Goal: Use online tool/utility: Utilize a website feature to perform a specific function

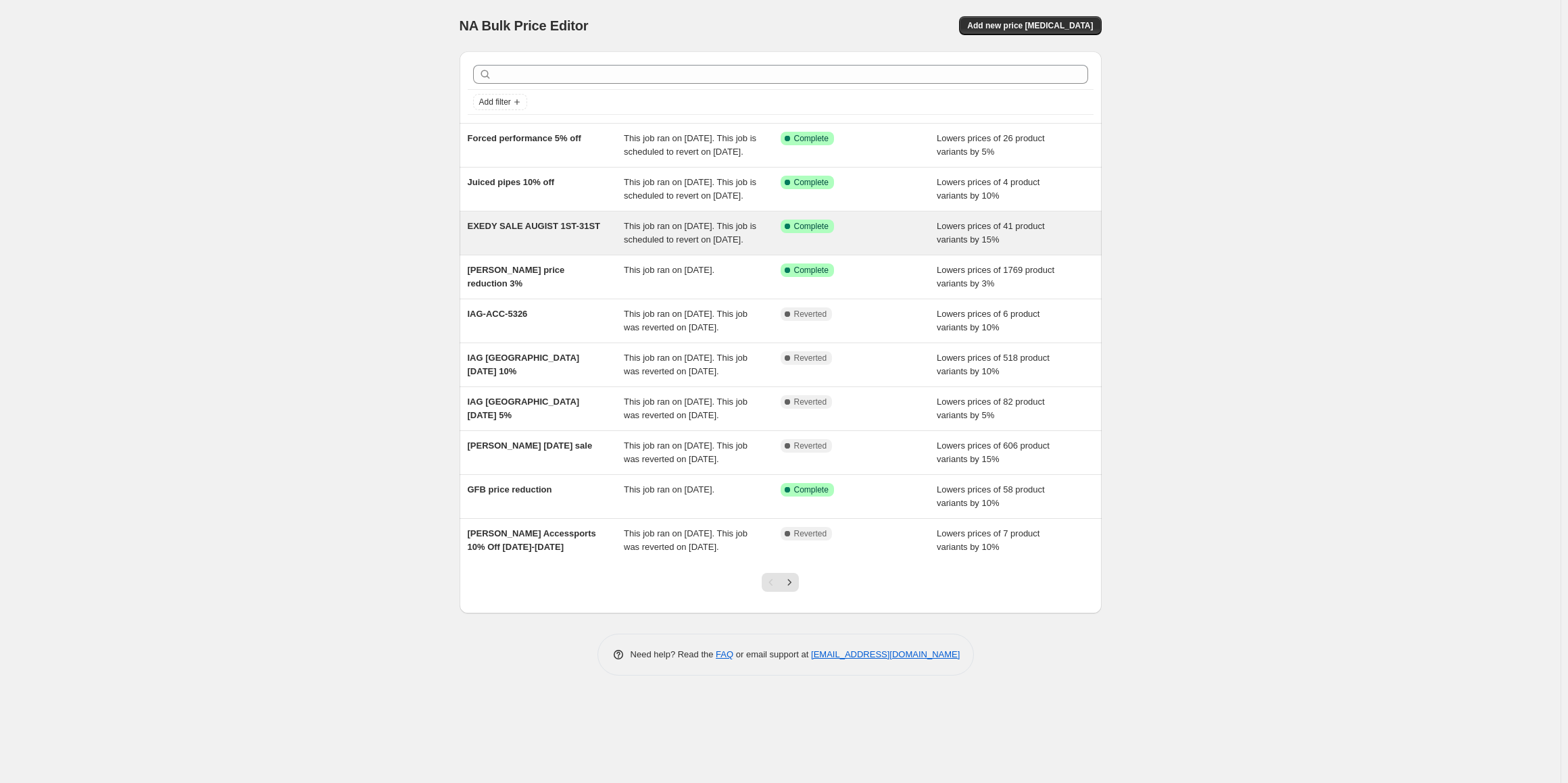
click at [496, 247] on div "EXEDY SALE AUGIST 1ST-31ST" at bounding box center [546, 233] width 156 height 27
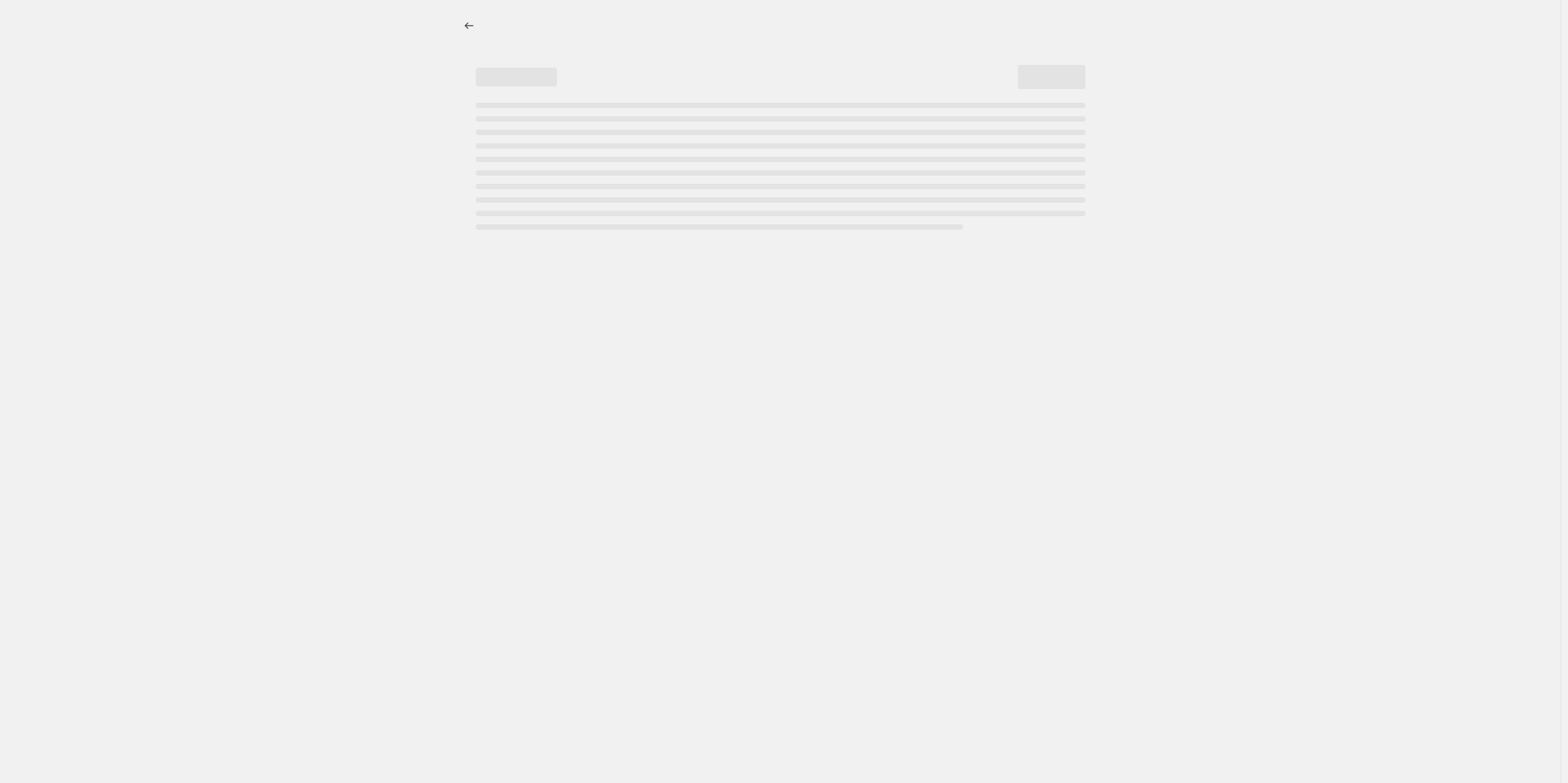
select select "percentage"
select select "collection"
select select "tag"
select select "not_equal"
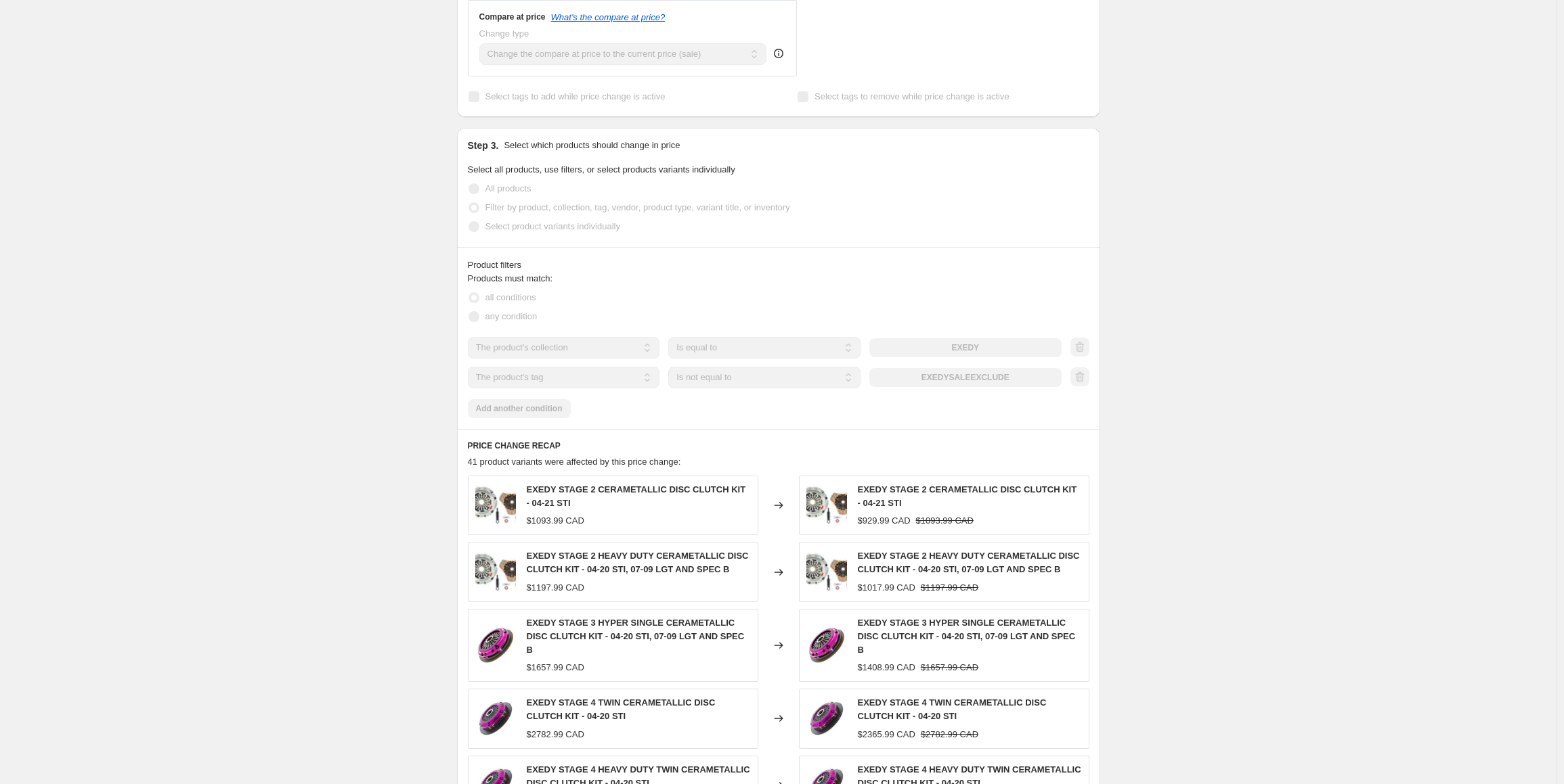
scroll to position [880, 0]
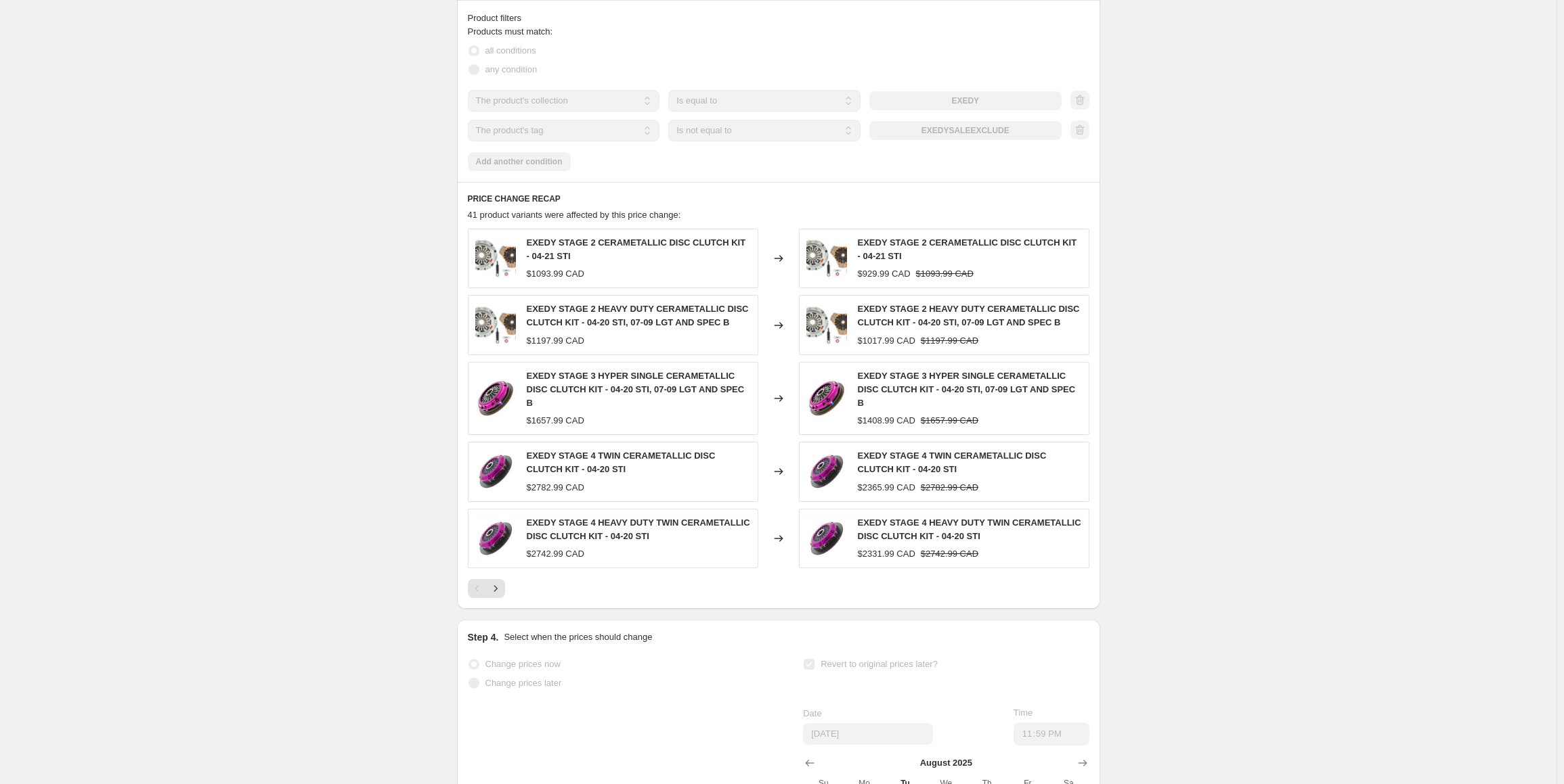
click at [921, 399] on span "EXEDY STAGE 3 HYPER SINGLE CERAMETALLIC DISC CLUTCH KIT - 04-20 STI, 07-09 LGT …" at bounding box center [966, 390] width 218 height 37
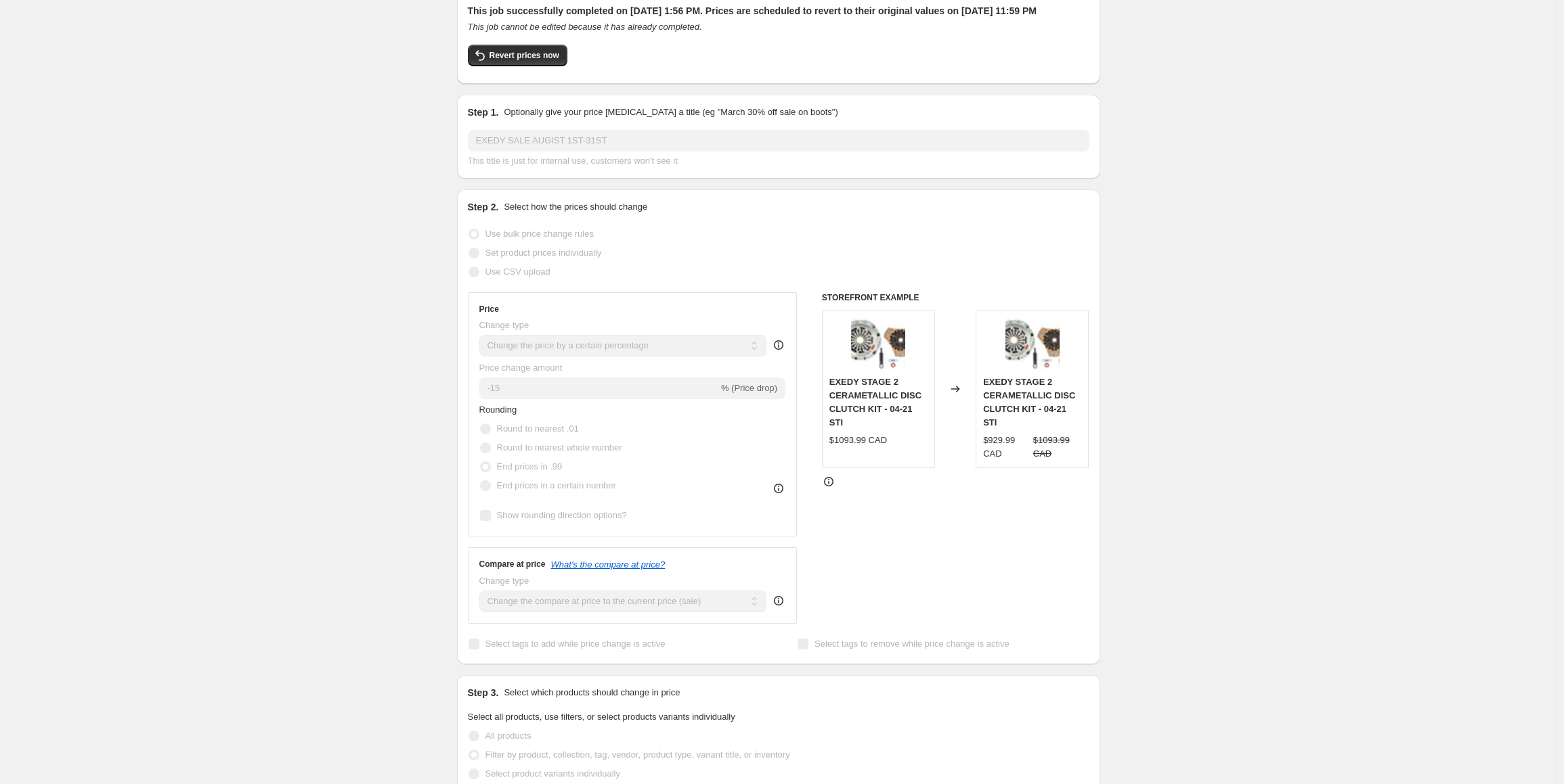
scroll to position [0, 0]
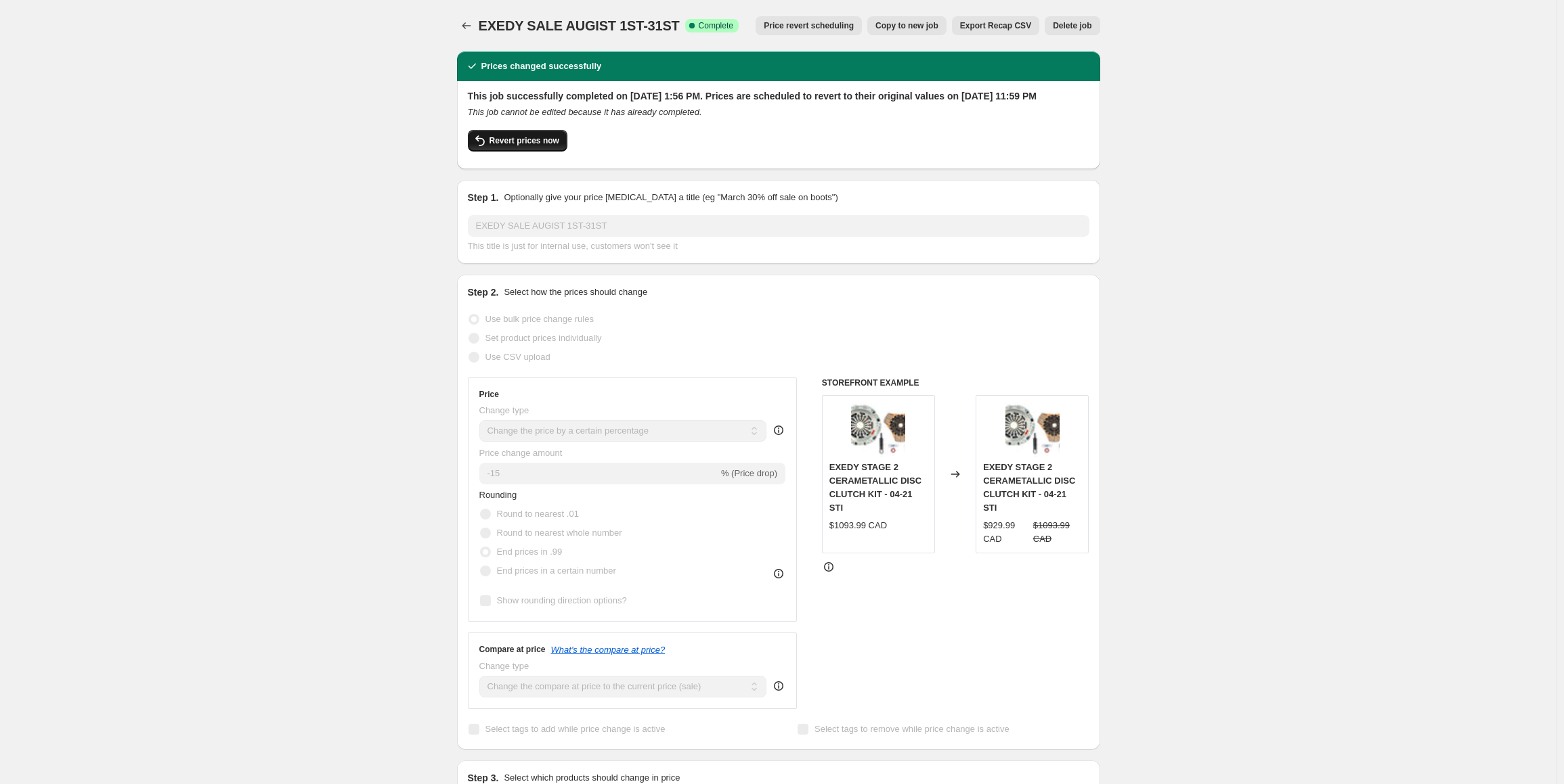
click at [522, 146] on span "Revert prices now" at bounding box center [524, 141] width 70 height 10
checkbox input "false"
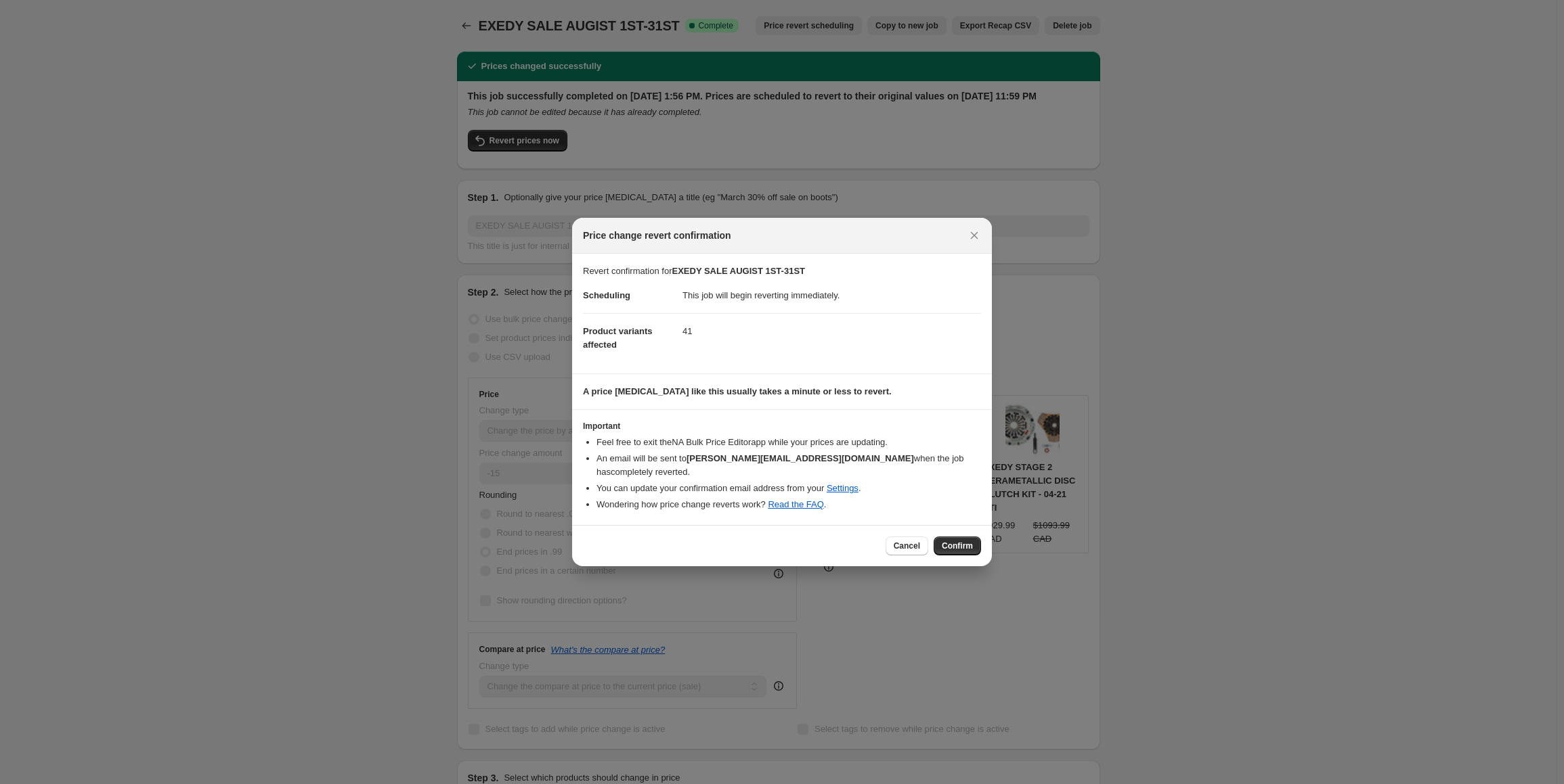
click at [948, 528] on div "Cancel Confirm" at bounding box center [782, 546] width 420 height 41
click at [958, 540] on span "Confirm" at bounding box center [957, 546] width 31 height 10
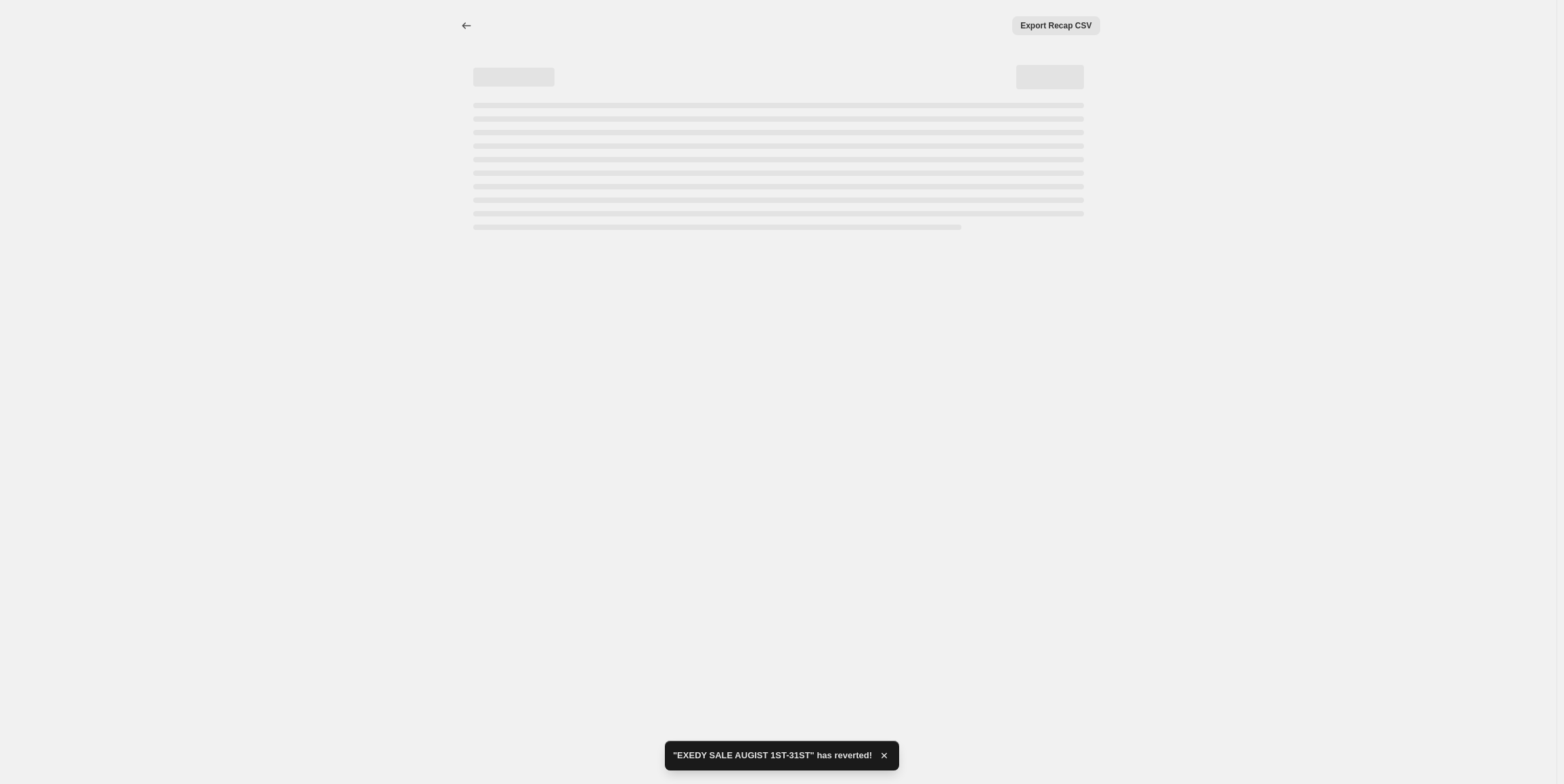
select select "percentage"
select select "collection"
select select "tag"
select select "not_equal"
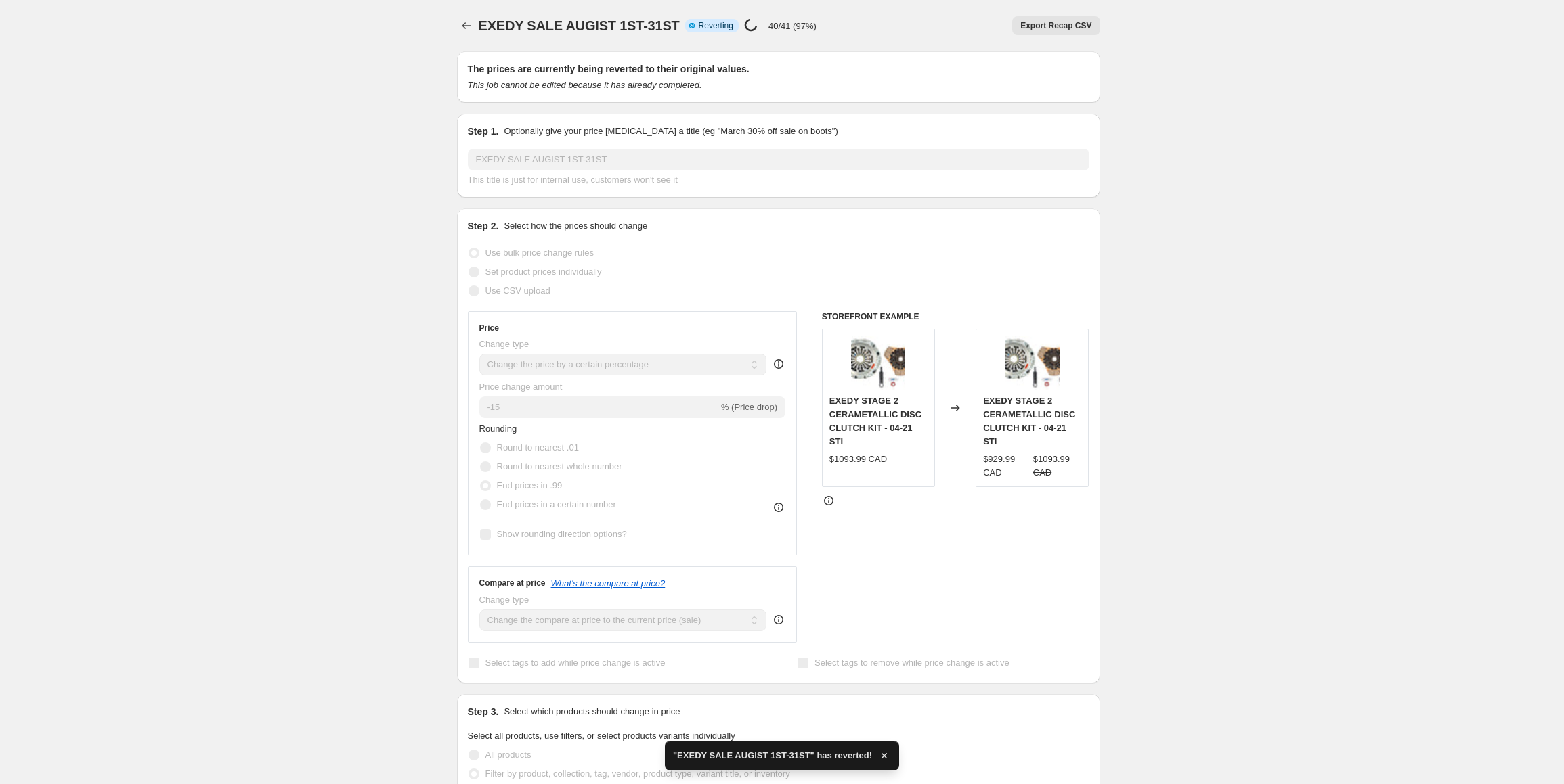
checkbox input "true"
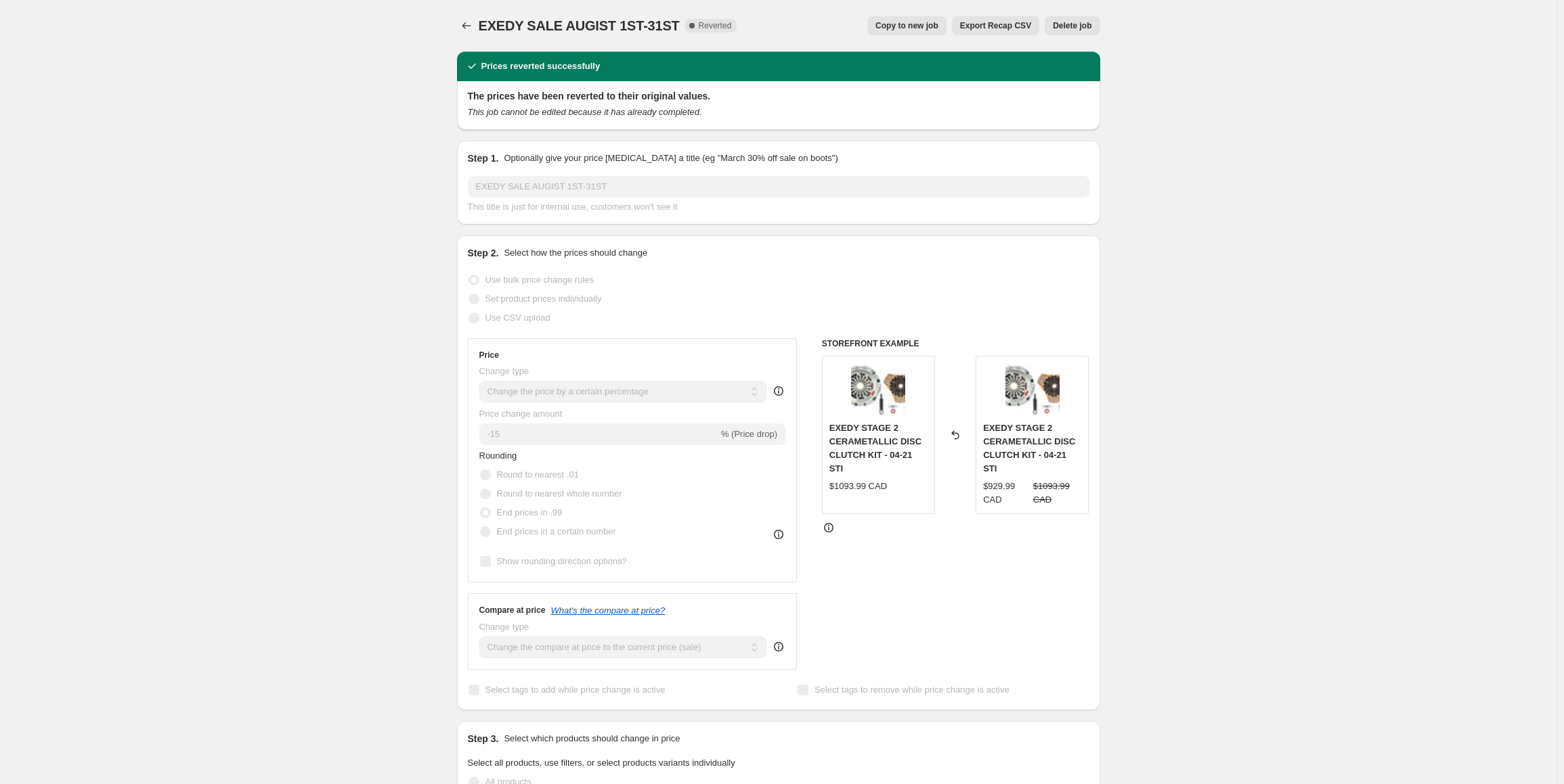
click at [922, 19] on button "Copy to new job" at bounding box center [907, 25] width 79 height 19
select select "percentage"
select select "collection"
select select "tag"
select select "not_equal"
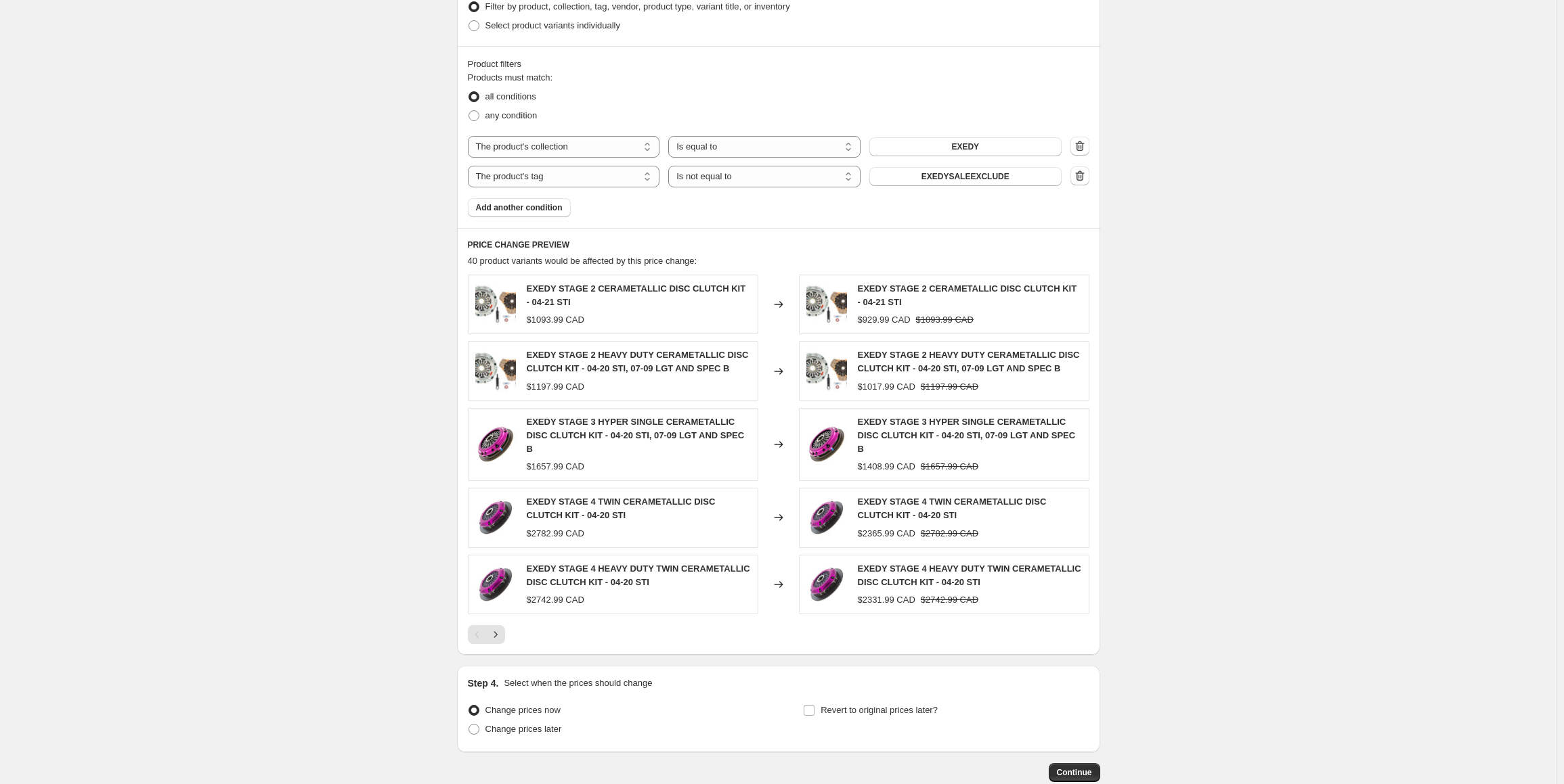
scroll to position [769, 0]
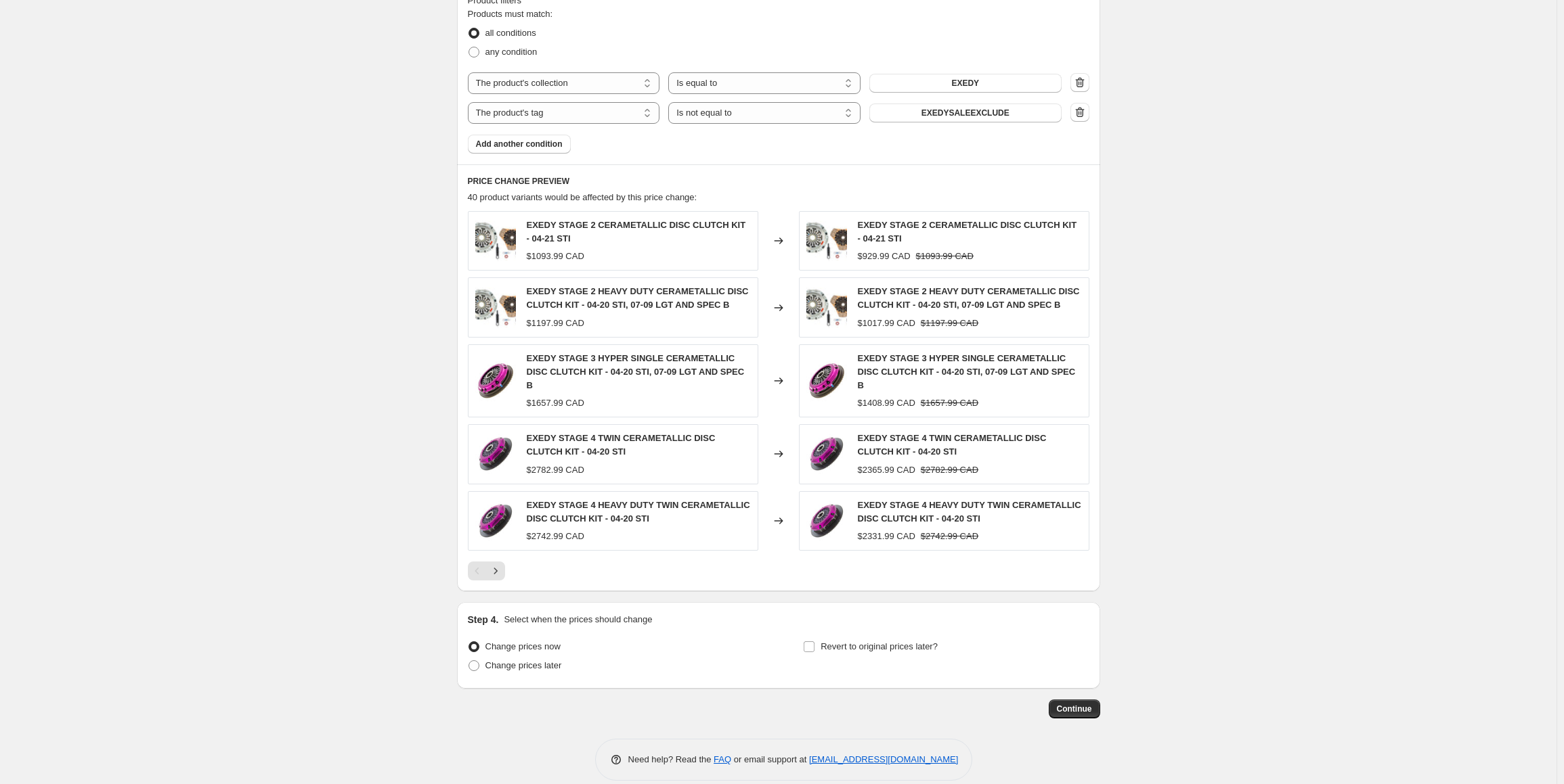
click at [825, 620] on div "Step 4. Select when the prices should change Change prices now Change prices la…" at bounding box center [778, 645] width 622 height 65
click at [814, 642] on input "Revert to original prices later?" at bounding box center [809, 647] width 10 height 10
checkbox input "true"
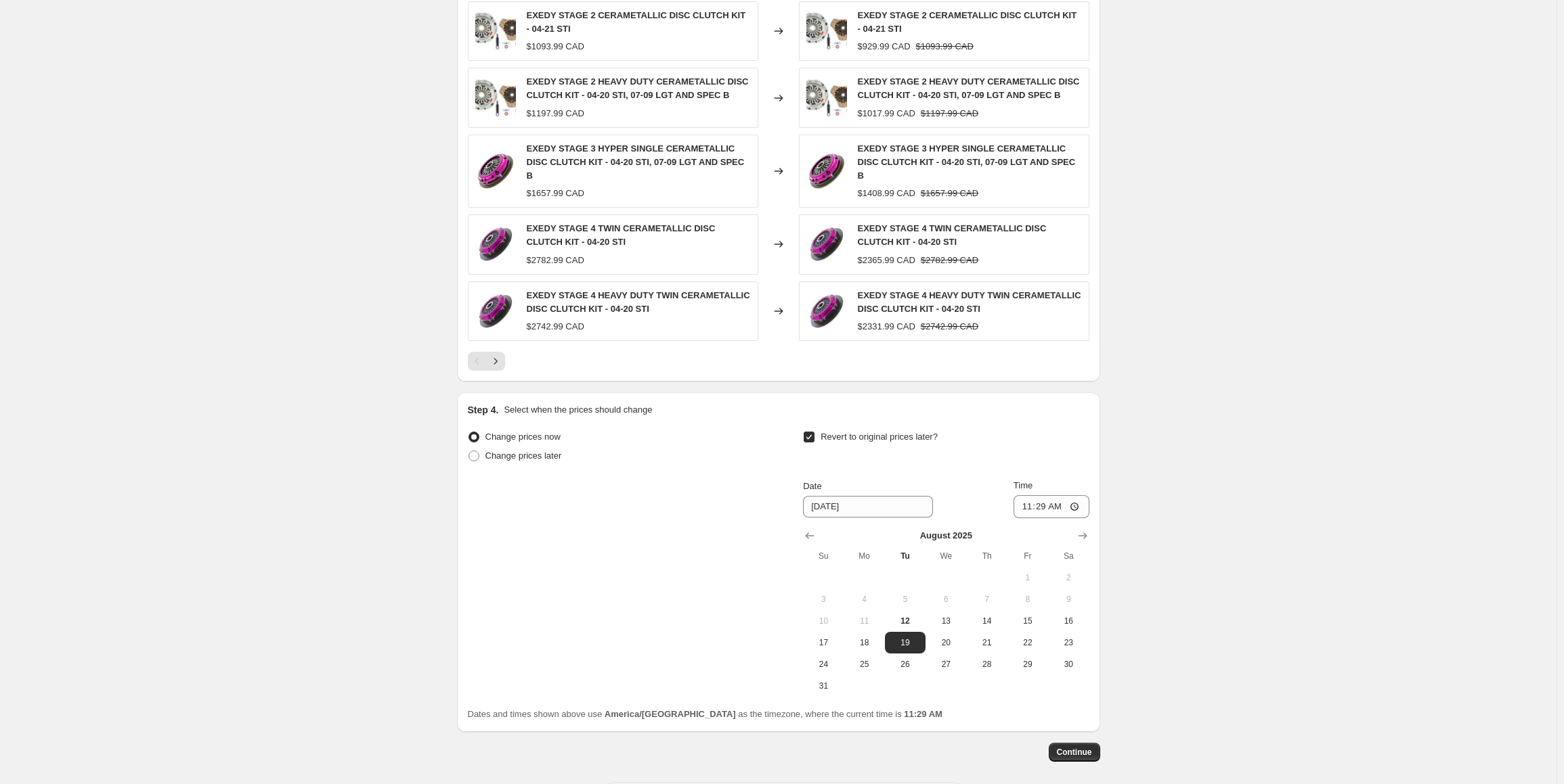
scroll to position [1022, 0]
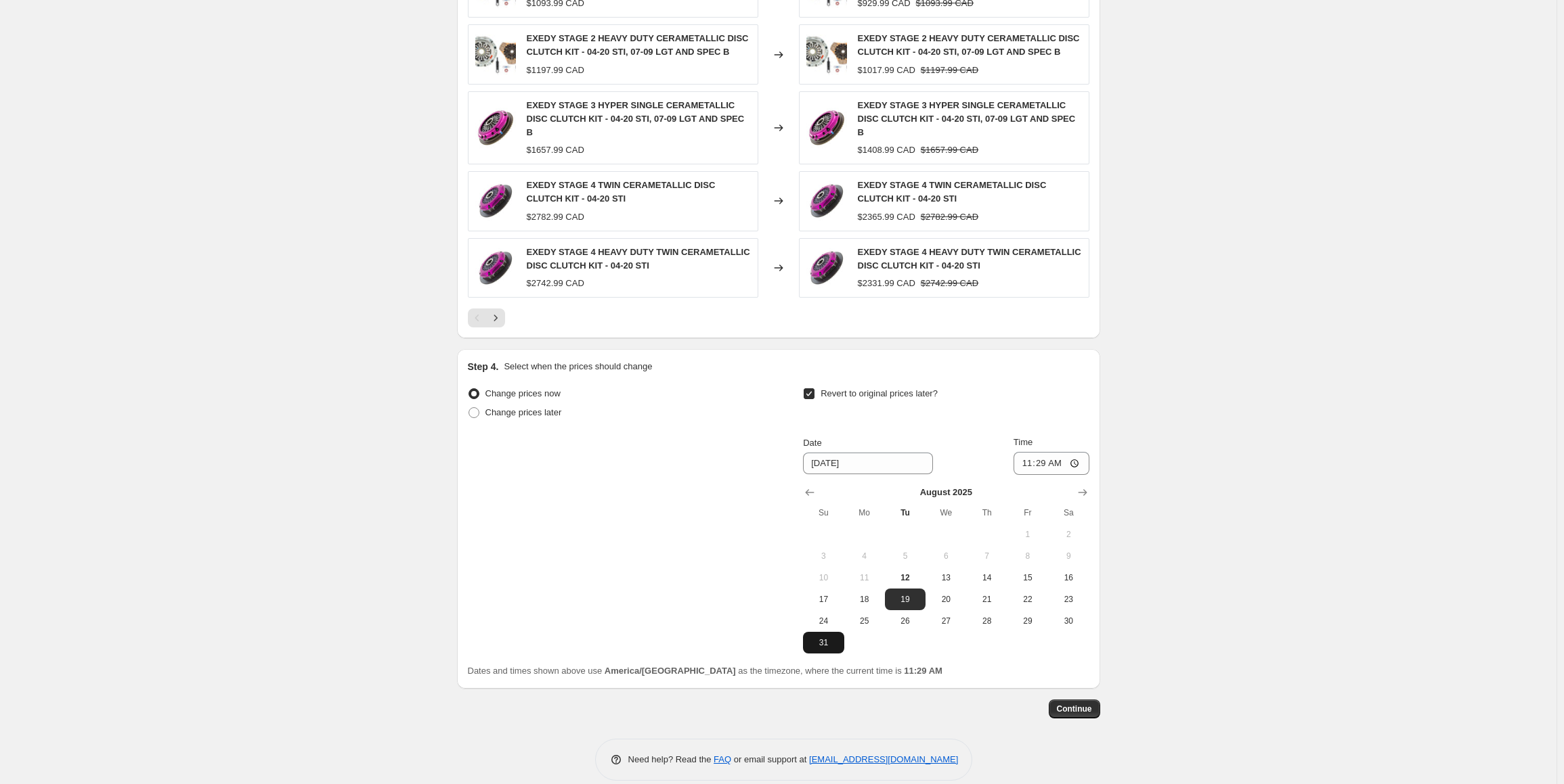
click at [825, 638] on span "31" at bounding box center [823, 643] width 30 height 10
type input "[DATE]"
click at [1048, 452] on input "11:29" at bounding box center [1051, 463] width 76 height 23
type input "23:58"
click at [1008, 385] on div "Revert to original prices later?" at bounding box center [945, 405] width 286 height 40
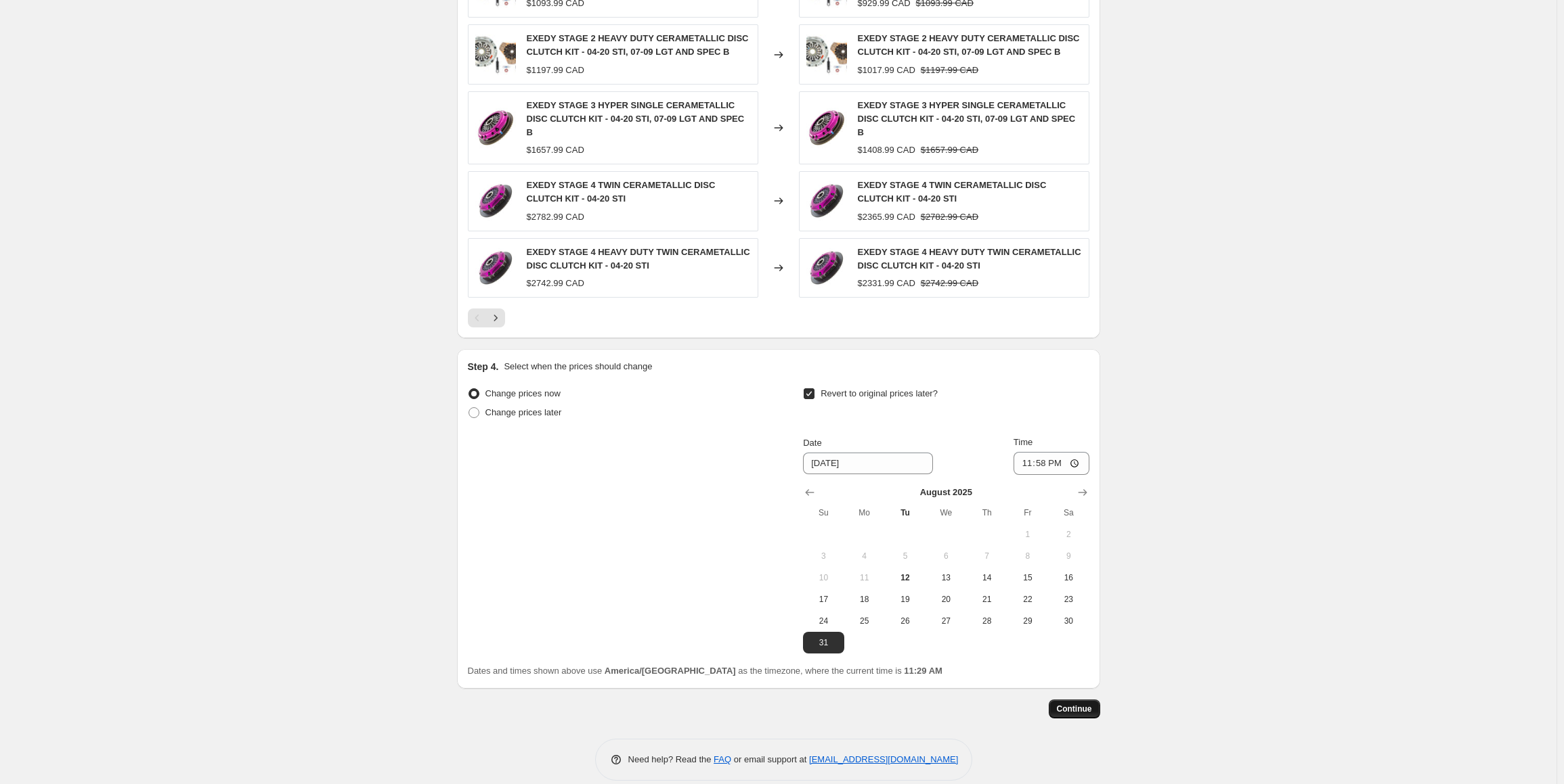
click at [1065, 704] on span "Continue" at bounding box center [1074, 709] width 35 height 10
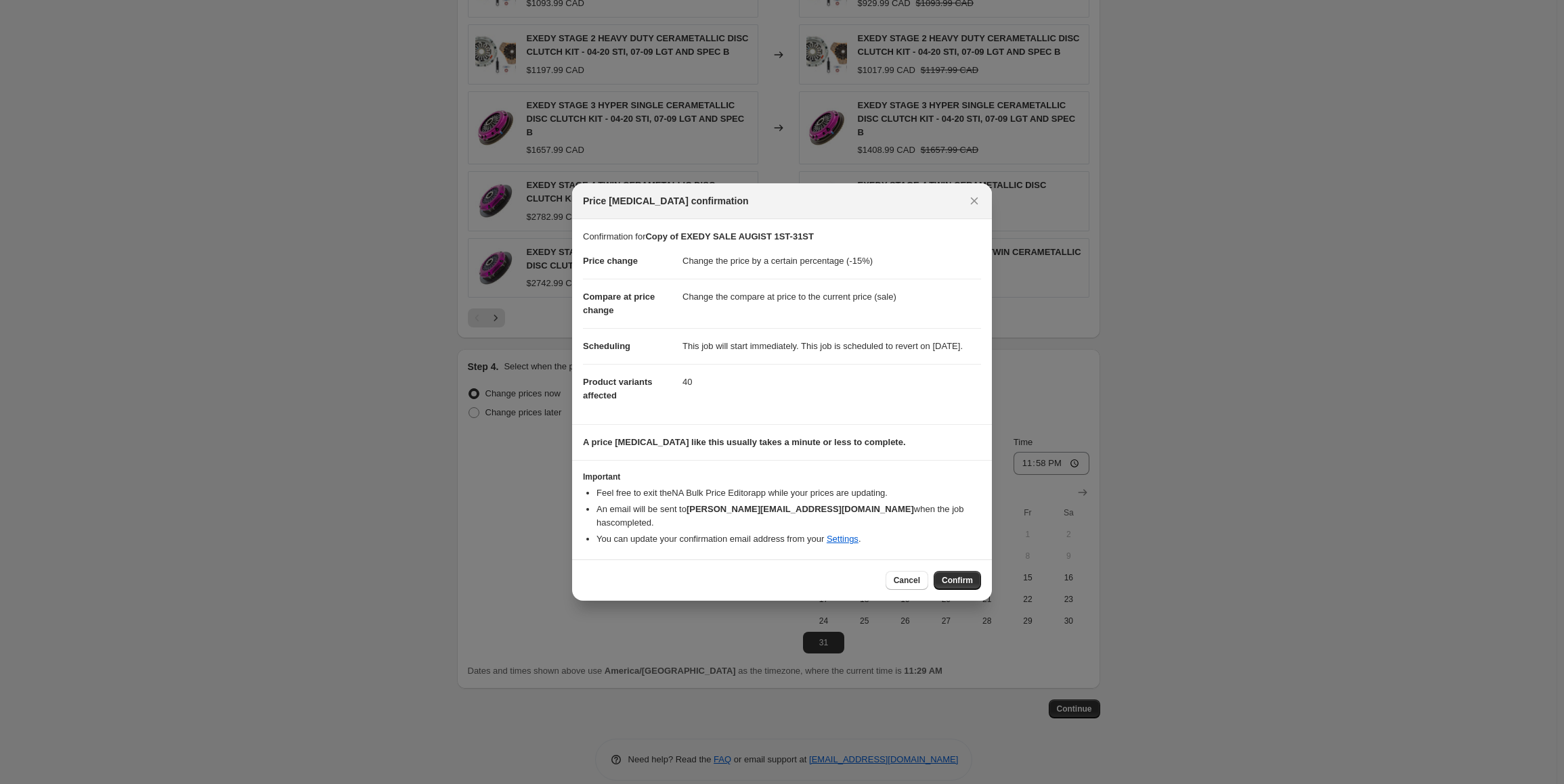
drag, startPoint x: 957, startPoint y: 580, endPoint x: 1066, endPoint y: 461, distance: 161.4
click at [957, 579] on span "Confirm" at bounding box center [957, 580] width 31 height 10
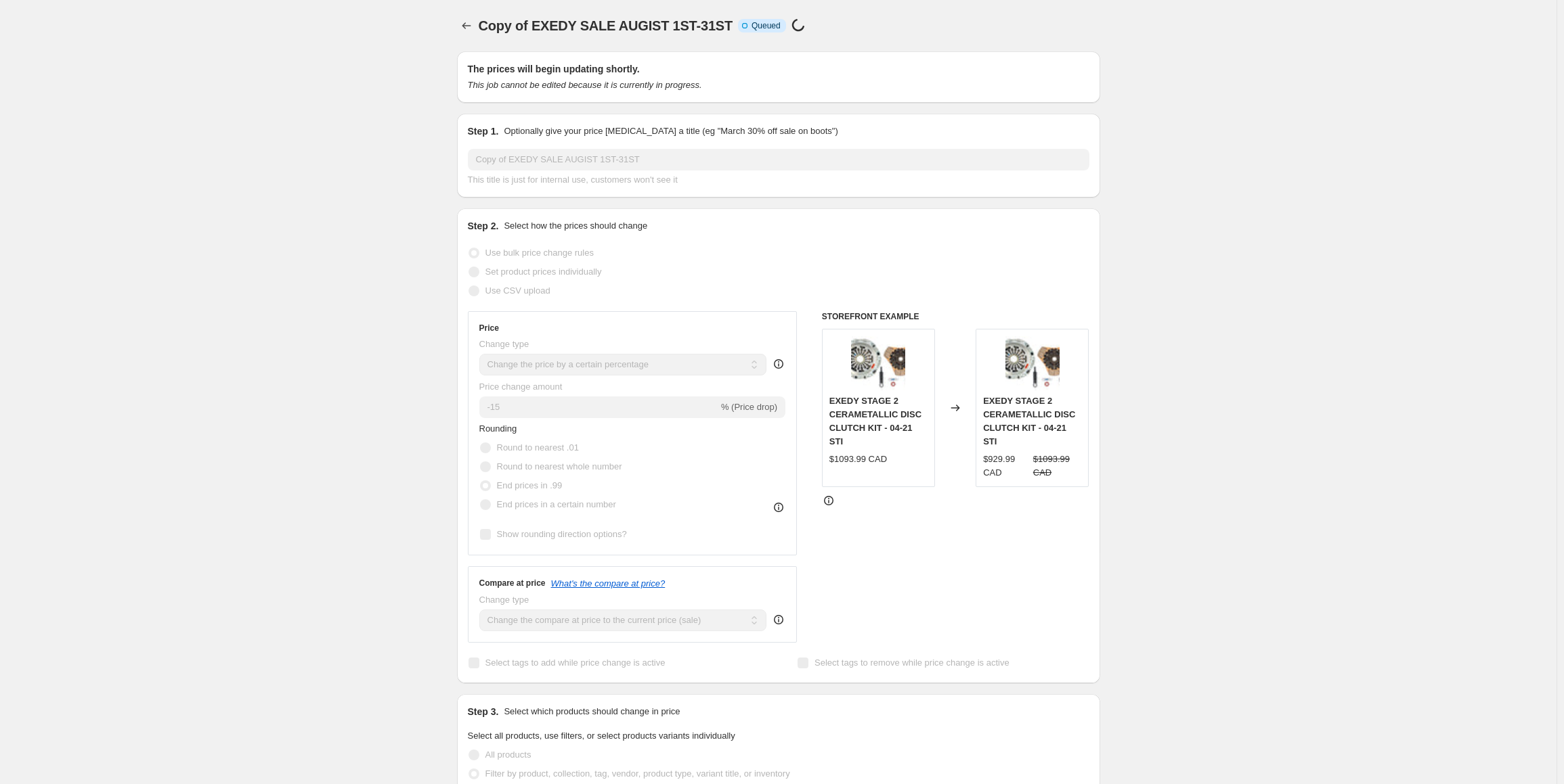
scroll to position [1022, 0]
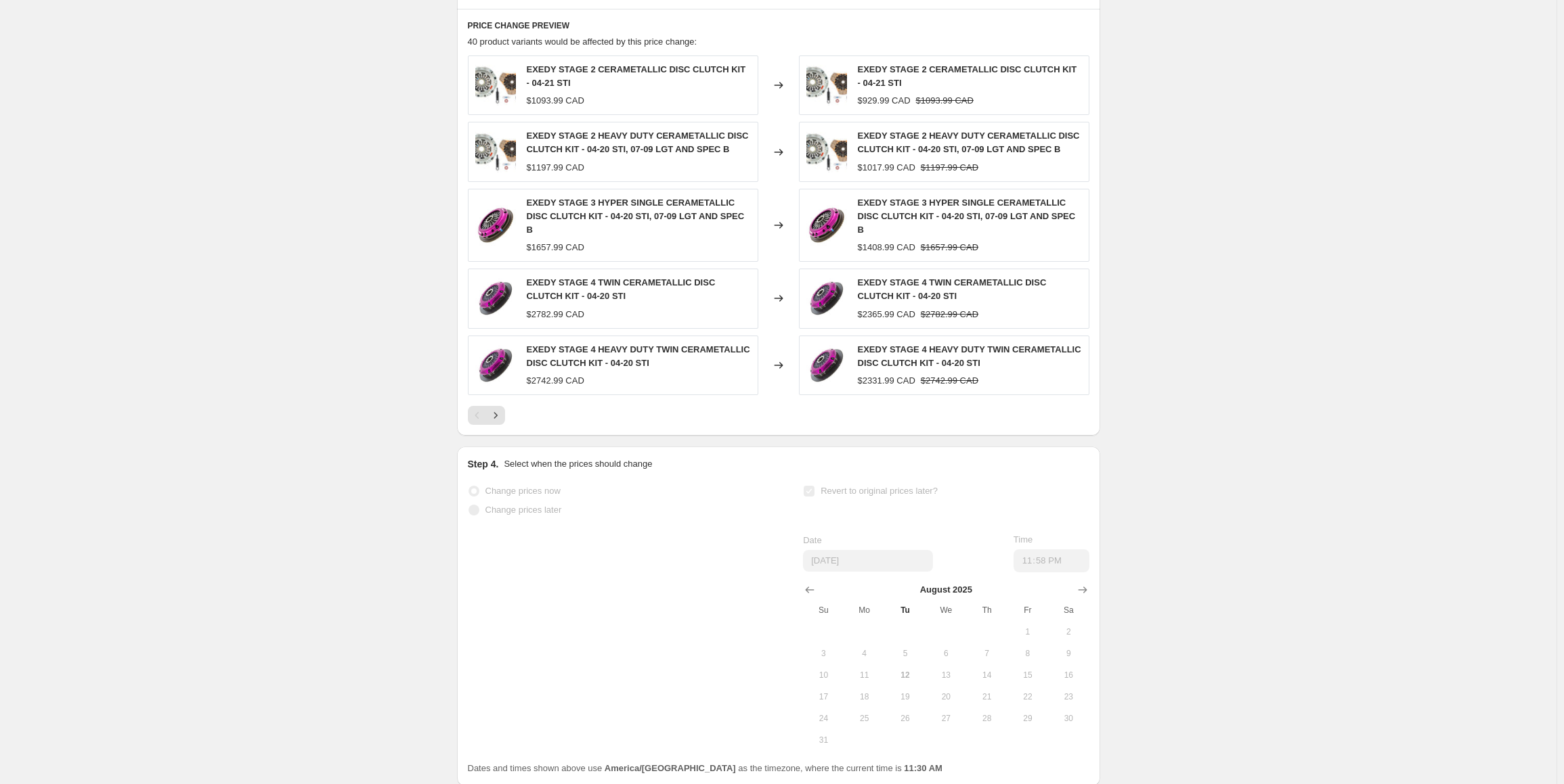
select select "percentage"
select select "collection"
select select "tag"
select select "not_equal"
